Goal: Task Accomplishment & Management: Manage account settings

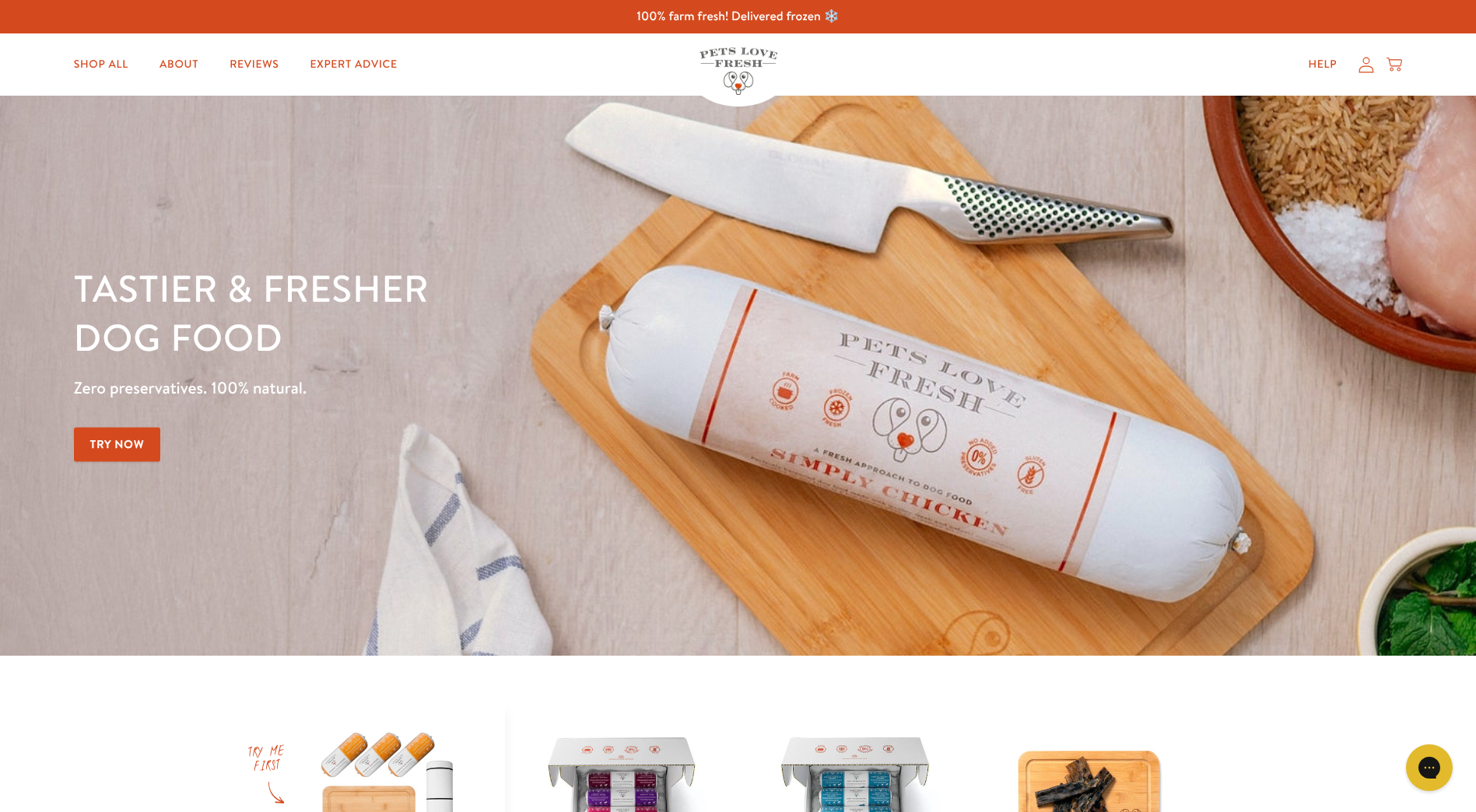
click at [1366, 72] on icon at bounding box center [1366, 65] width 14 height 15
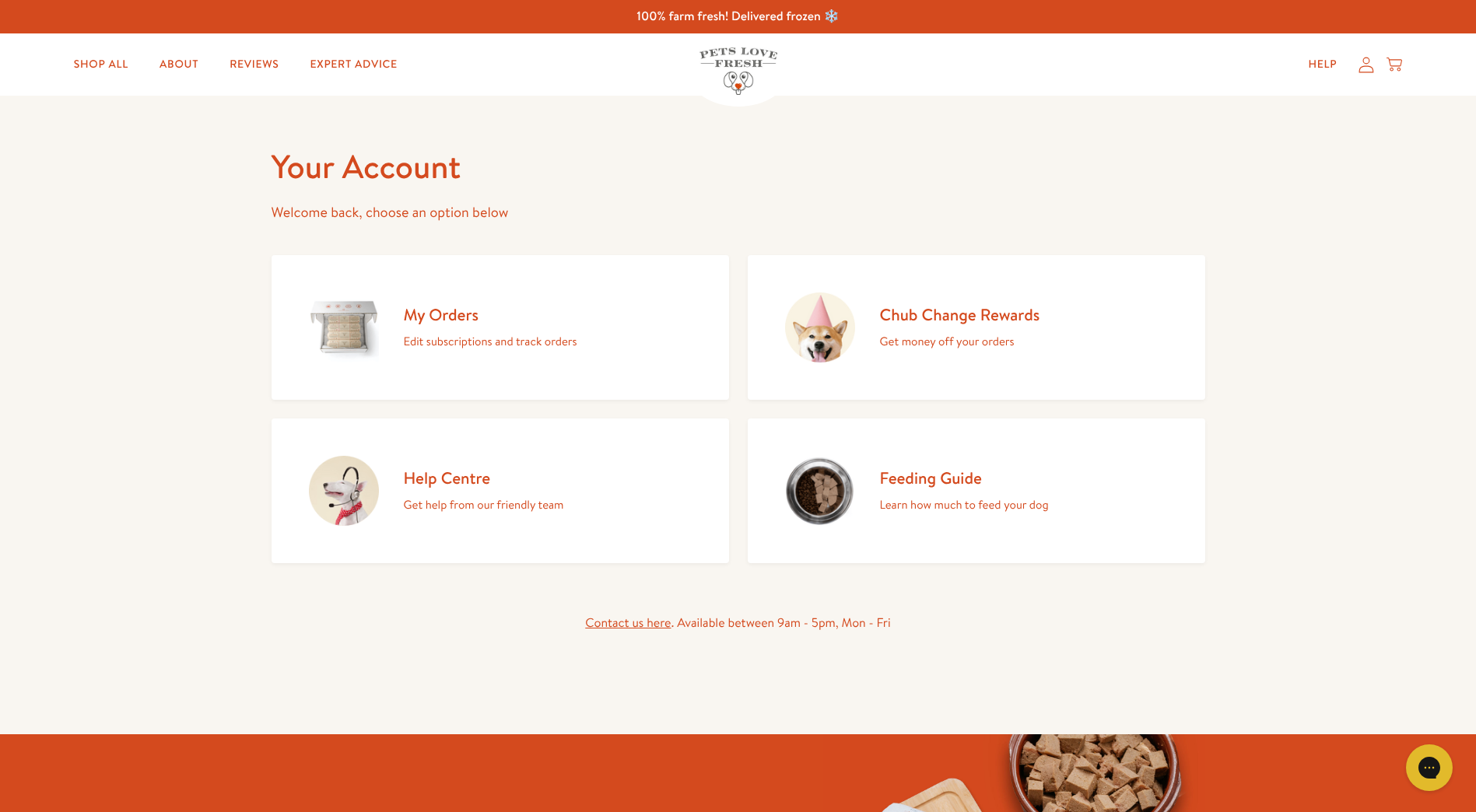
click at [483, 332] on p "Edit subscriptions and track orders" at bounding box center [491, 342] width 173 height 20
